Goal: Book appointment/travel/reservation

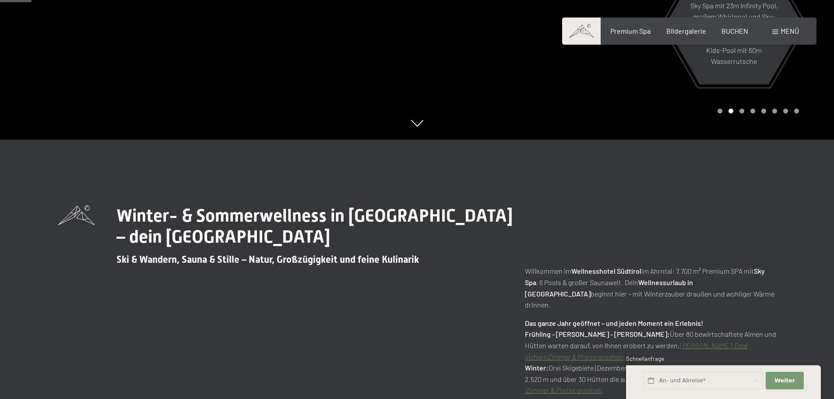
scroll to position [263, 0]
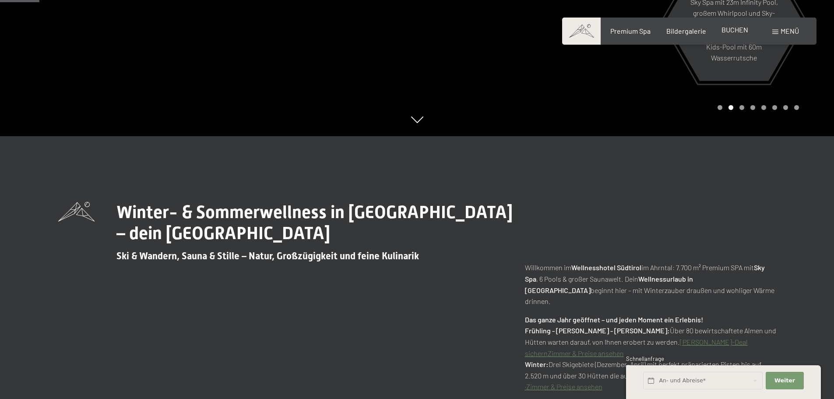
click at [740, 32] on span "BUCHEN" at bounding box center [735, 29] width 27 height 8
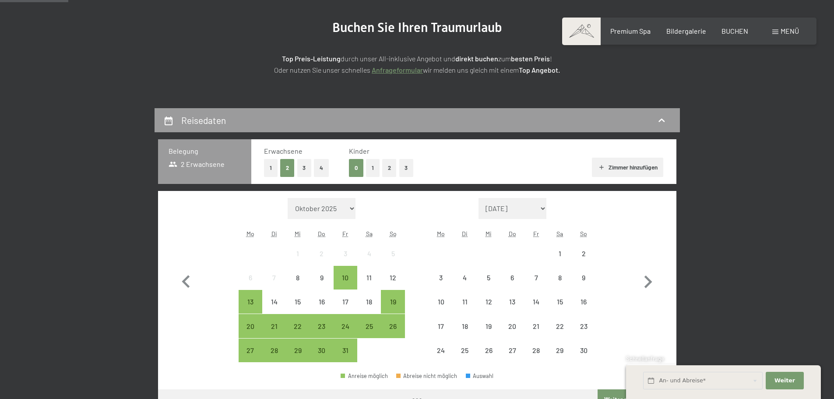
scroll to position [175, 0]
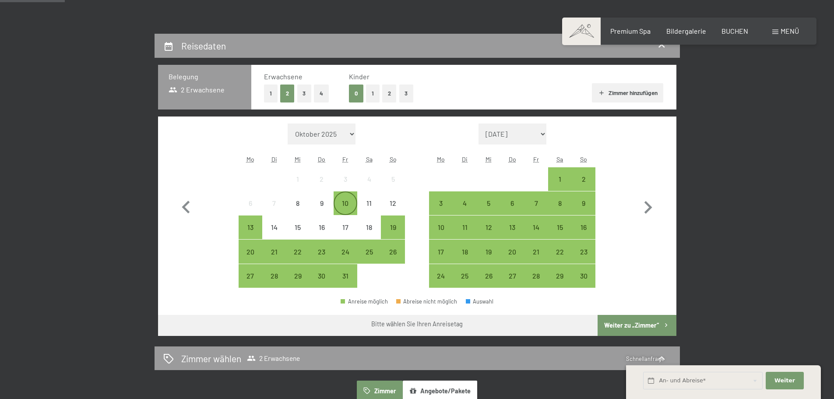
click at [347, 202] on div "10" at bounding box center [346, 211] width 22 height 22
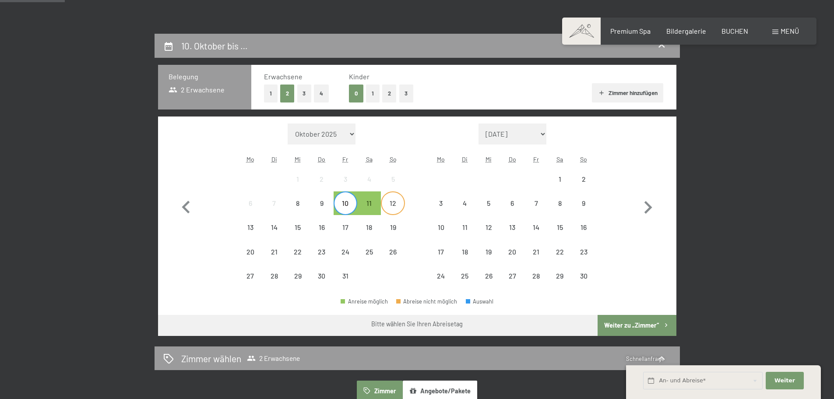
click at [391, 205] on div "12" at bounding box center [393, 211] width 22 height 22
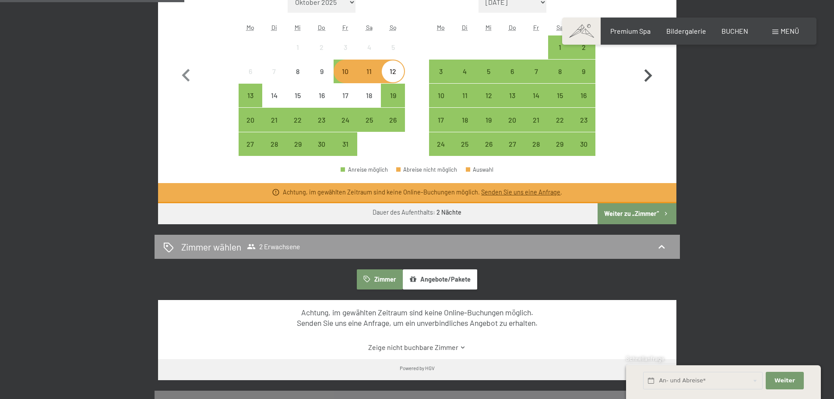
scroll to position [350, 0]
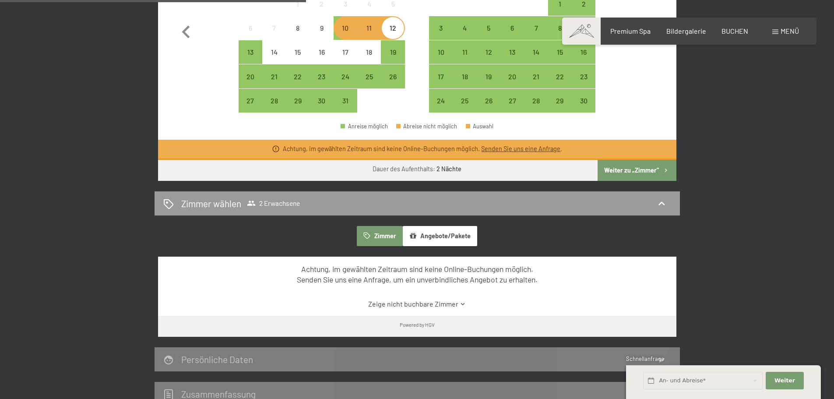
click at [637, 172] on button "Weiter zu „Zimmer“" at bounding box center [637, 170] width 78 height 21
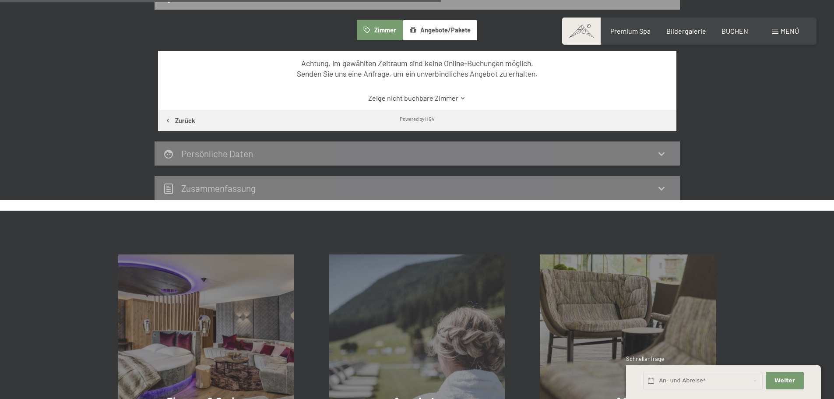
scroll to position [384, 0]
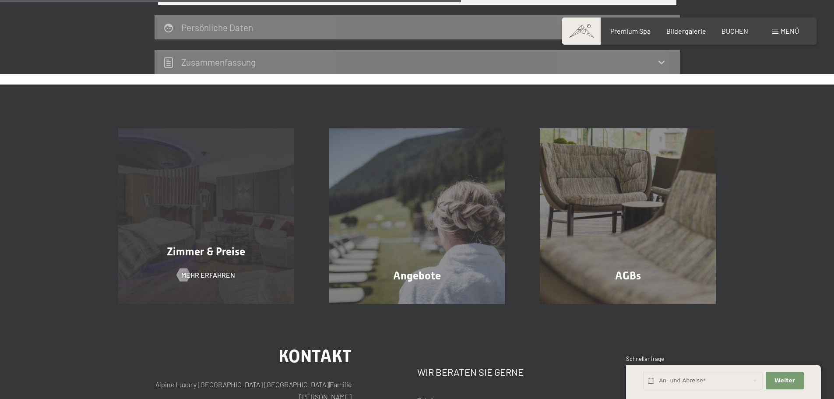
click at [242, 188] on div "Zimmer & Preise Mehr erfahren" at bounding box center [206, 216] width 211 height 176
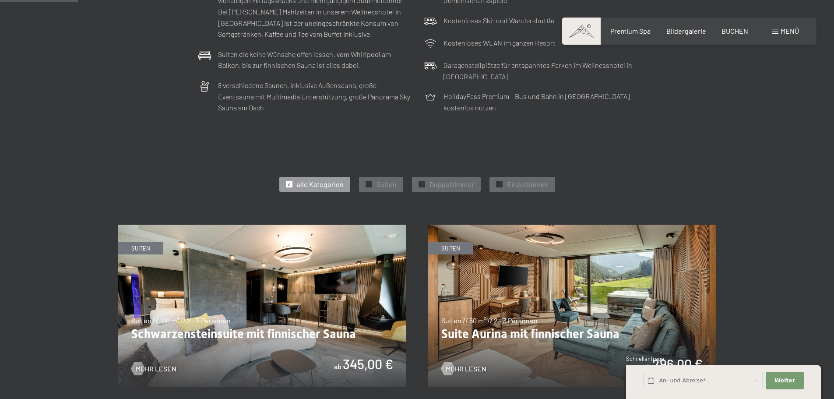
scroll to position [482, 0]
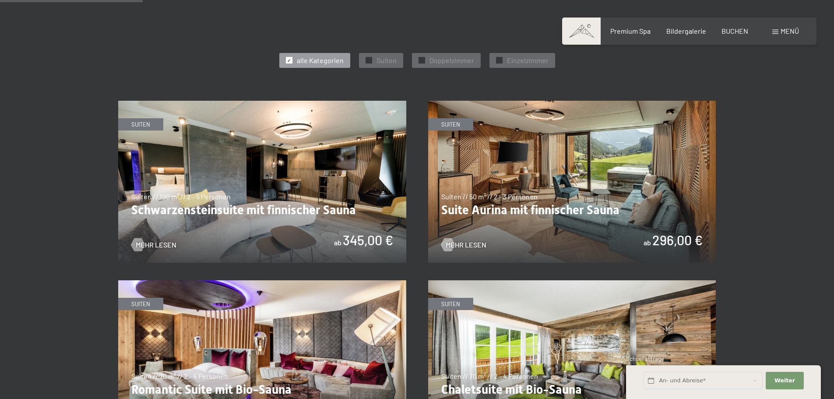
click at [536, 181] on img at bounding box center [572, 182] width 288 height 162
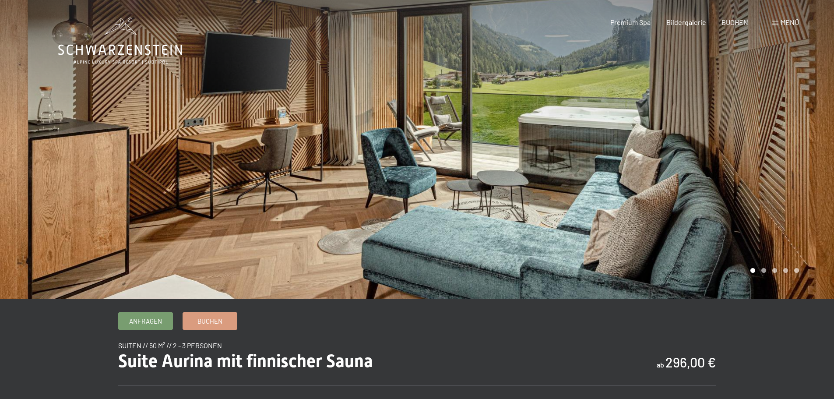
click at [764, 270] on div at bounding box center [625, 149] width 417 height 299
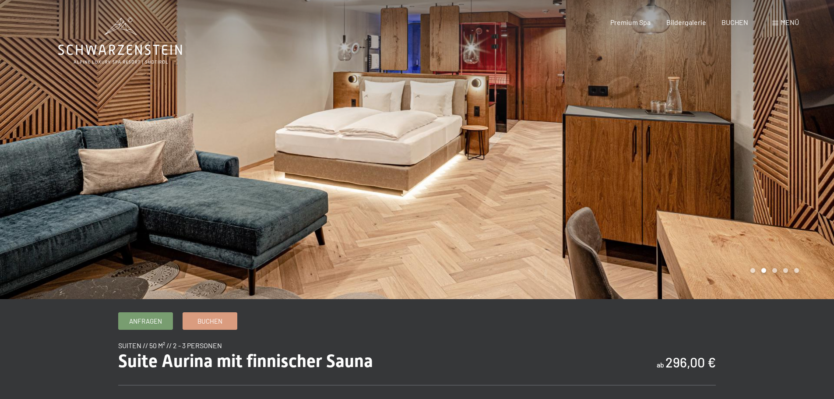
click at [754, 184] on div at bounding box center [625, 149] width 417 height 299
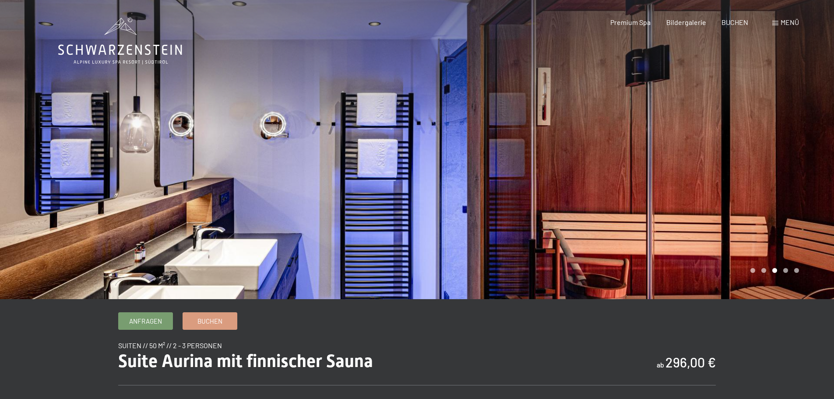
click at [754, 184] on div at bounding box center [625, 149] width 417 height 299
